Goal: Task Accomplishment & Management: Use online tool/utility

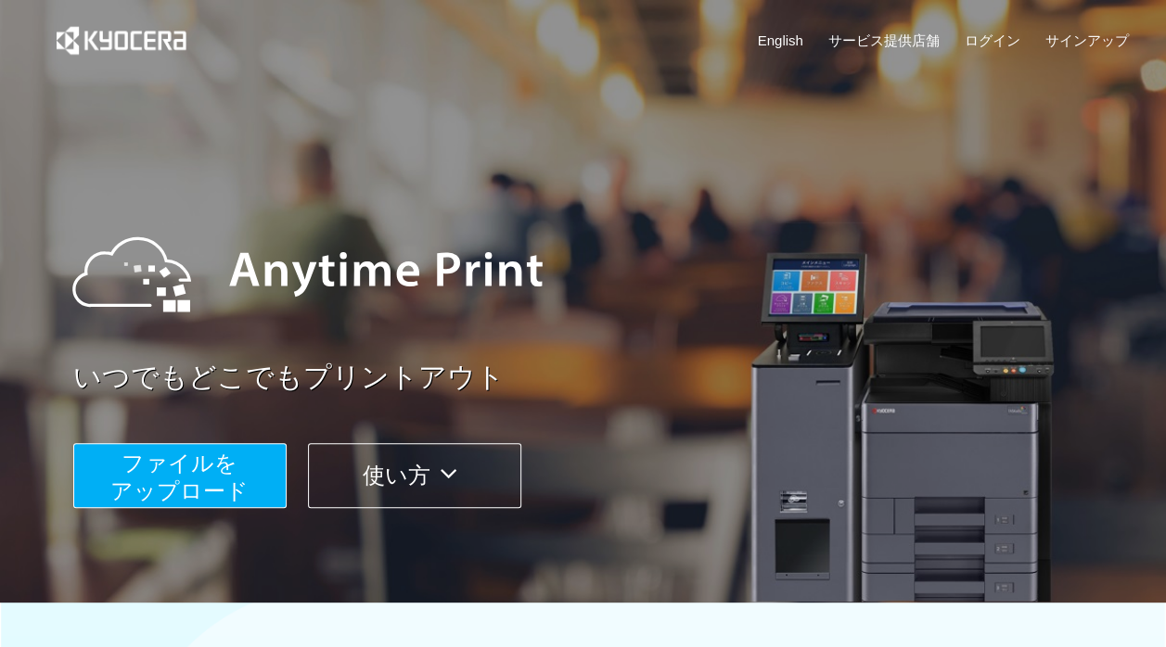
click at [193, 466] on span "ファイルを ​​アップロード" at bounding box center [179, 477] width 138 height 53
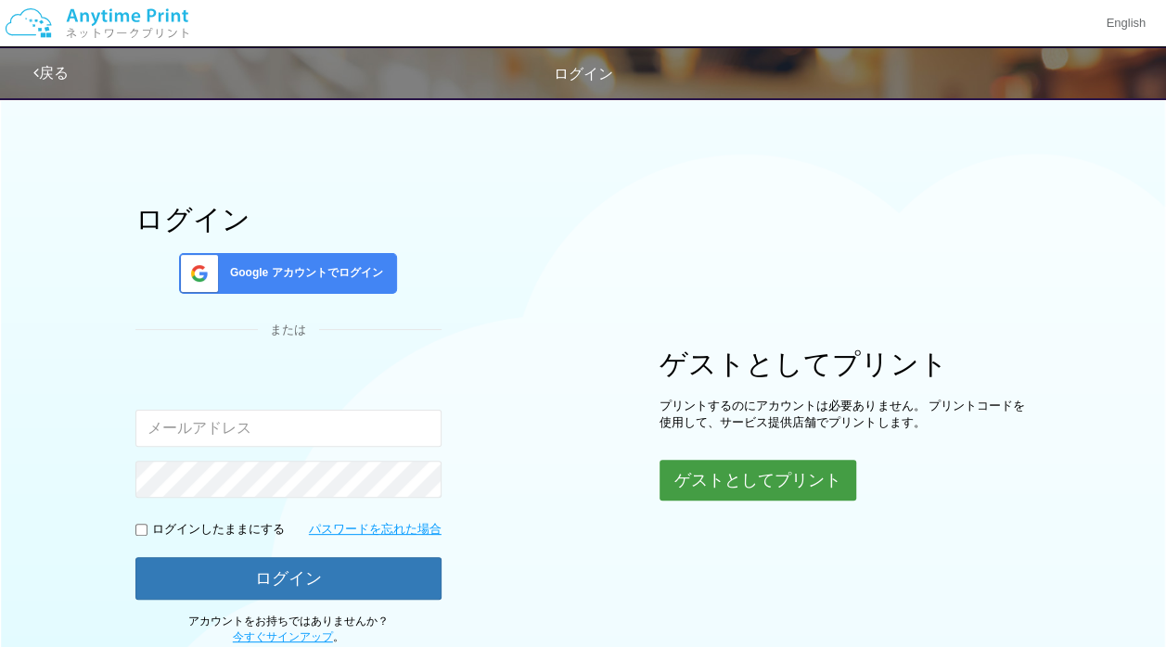
click at [742, 472] on button "ゲストとしてプリント" at bounding box center [758, 480] width 197 height 41
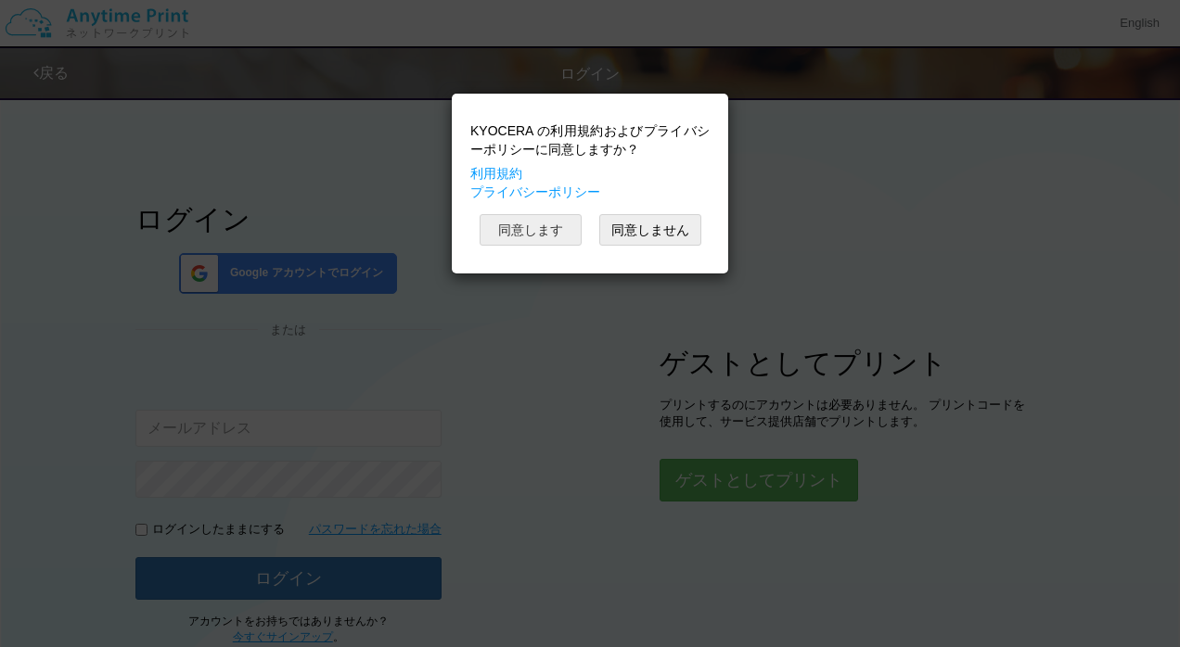
click at [545, 225] on button "同意します" at bounding box center [531, 230] width 102 height 32
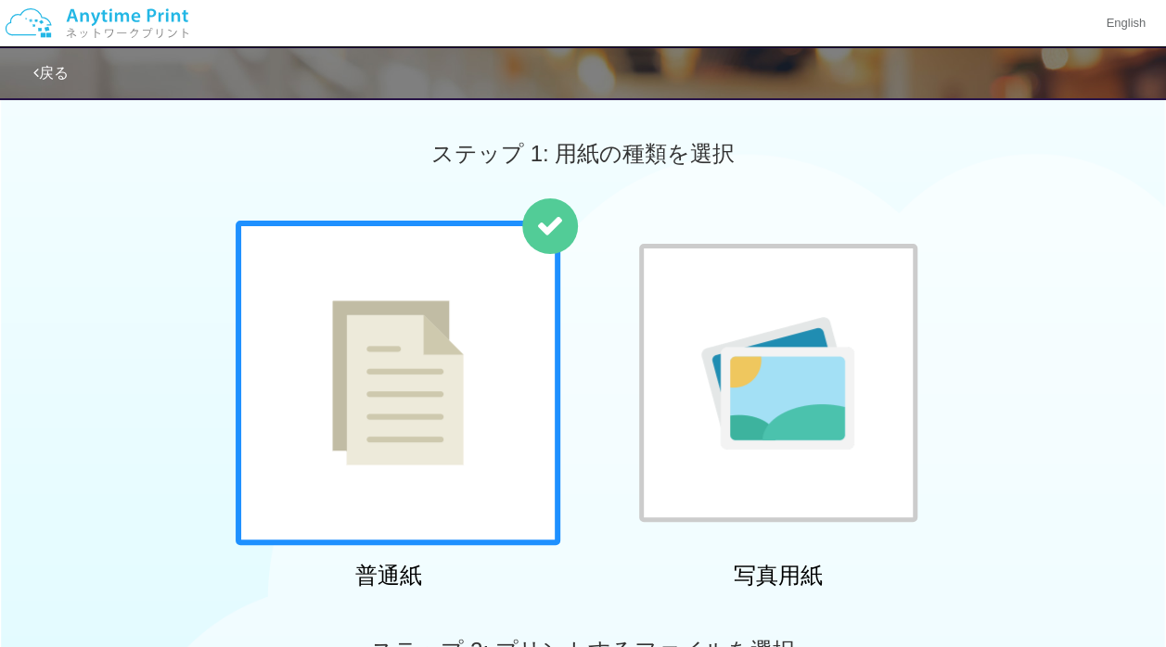
click at [439, 416] on img at bounding box center [398, 383] width 132 height 165
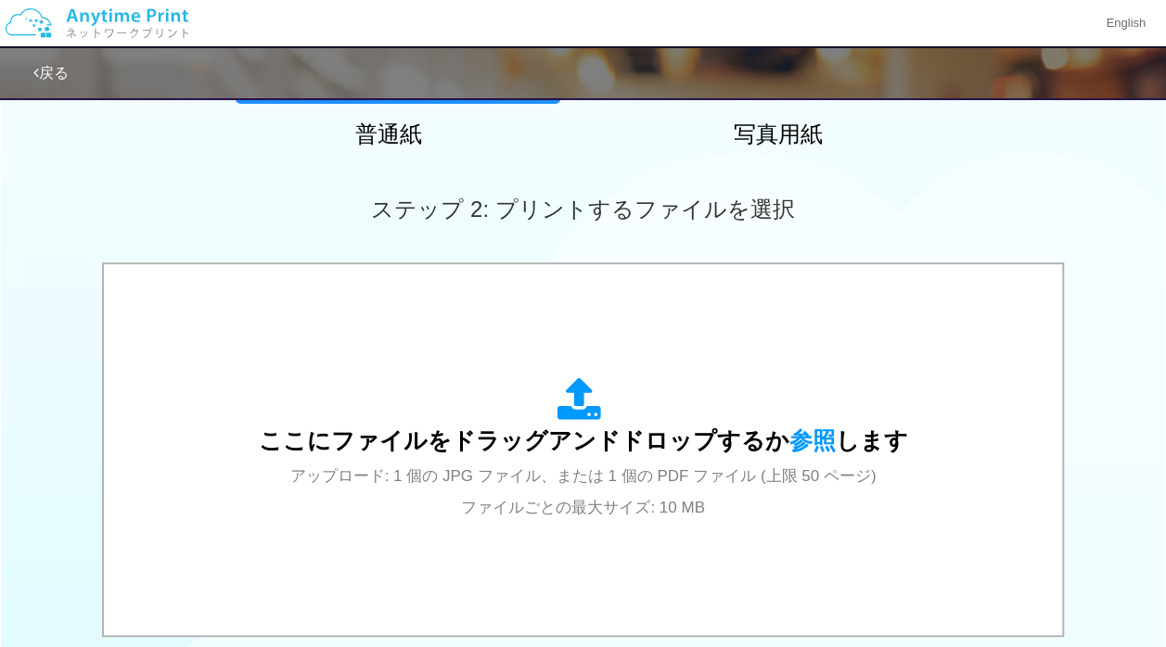
scroll to position [649, 0]
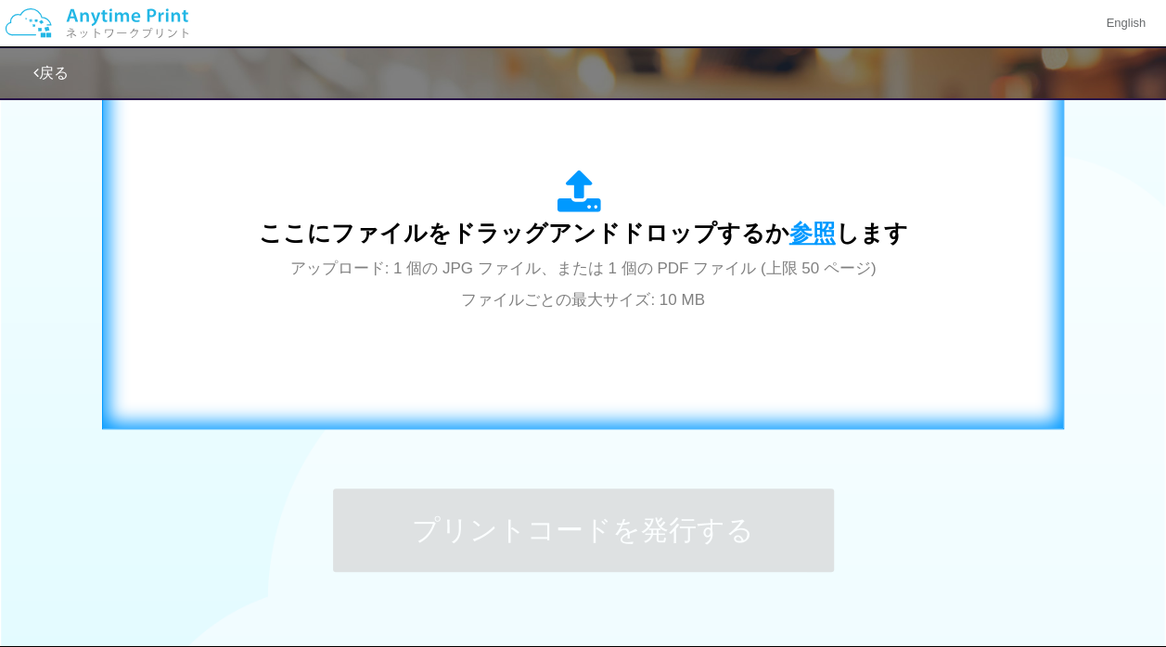
click at [801, 227] on span "参照" at bounding box center [812, 233] width 46 height 26
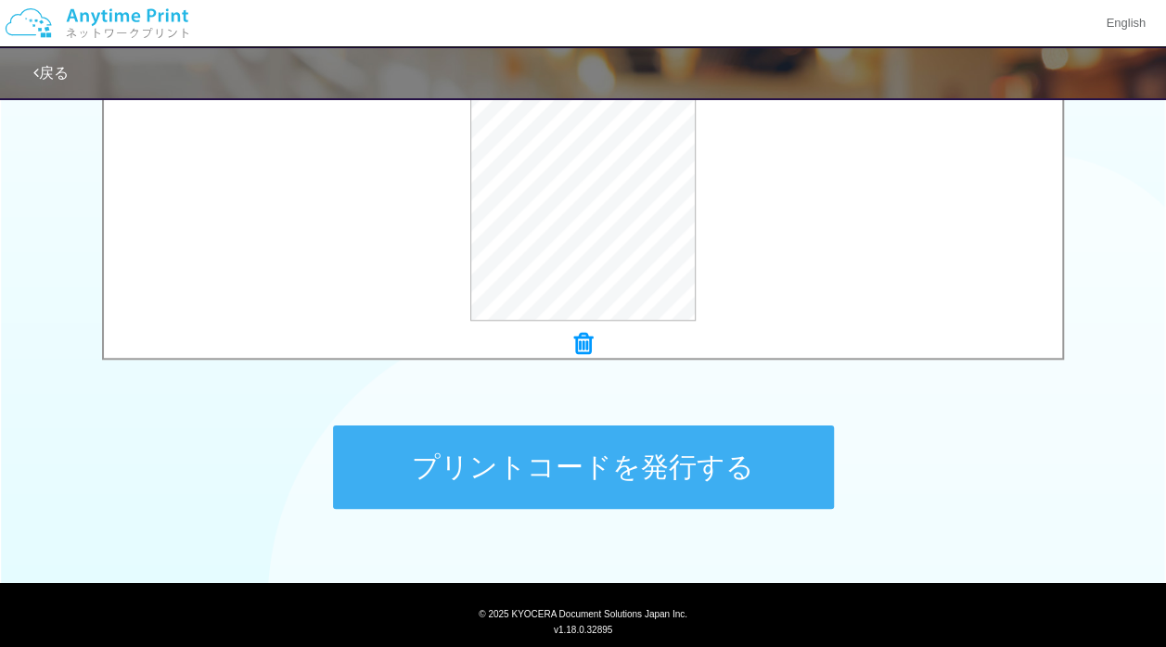
scroll to position [742, 0]
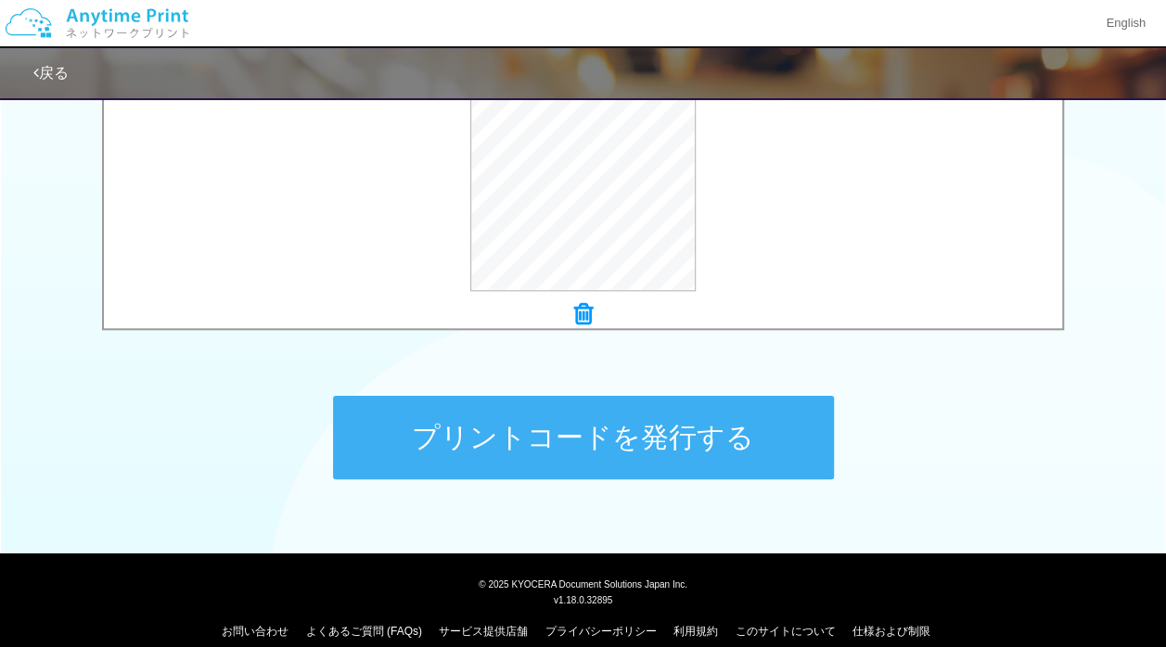
click at [683, 447] on button "プリントコードを発行する" at bounding box center [583, 437] width 501 height 83
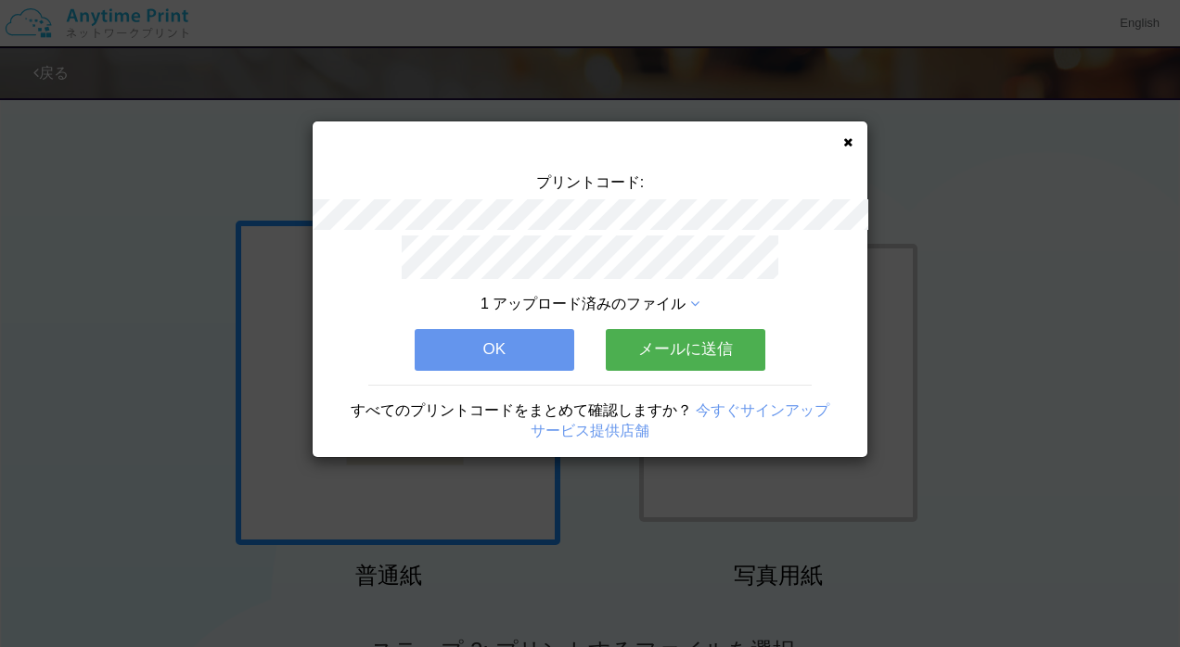
click at [850, 144] on icon at bounding box center [847, 142] width 9 height 12
